Goal: Navigation & Orientation: Find specific page/section

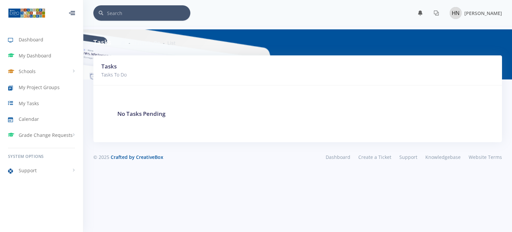
scroll to position [5, 5]
click at [32, 84] on span "My Project Groups" at bounding box center [39, 87] width 41 height 7
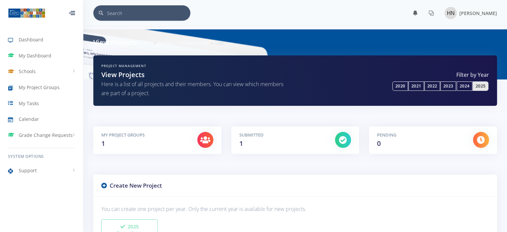
scroll to position [172, 0]
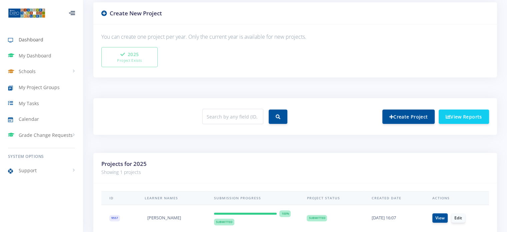
click at [45, 38] on link "Dashboard" at bounding box center [41, 39] width 83 height 15
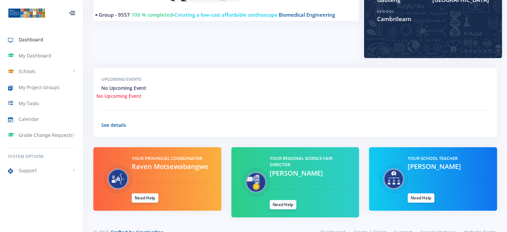
scroll to position [179, 0]
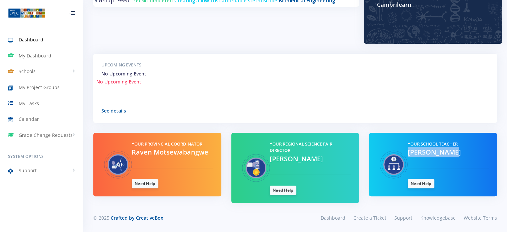
drag, startPoint x: 506, startPoint y: 143, endPoint x: 512, endPoint y: 149, distance: 7.8
click at [507, 149] on html "Dashboard My Dashboard Schools View Schools Cambrilearn My Project Groups" at bounding box center [253, 27] width 507 height 412
